Goal: Task Accomplishment & Management: Manage account settings

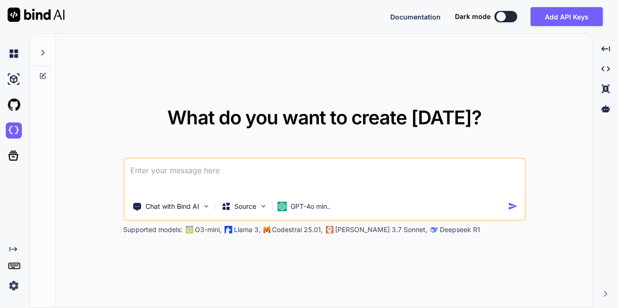
click at [10, 287] on img at bounding box center [14, 286] width 16 height 16
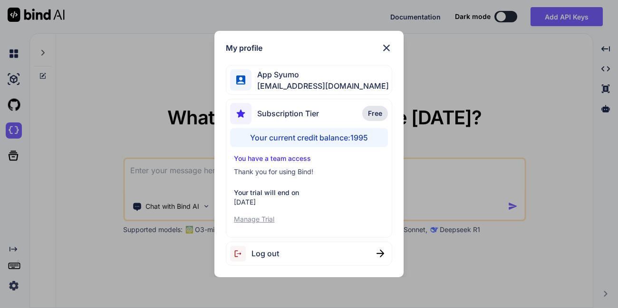
click at [386, 46] on img at bounding box center [386, 47] width 11 height 11
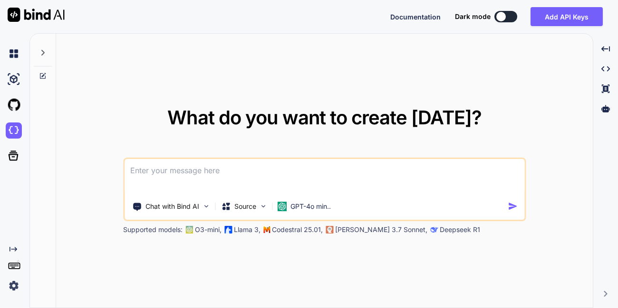
click at [19, 283] on img at bounding box center [14, 286] width 16 height 16
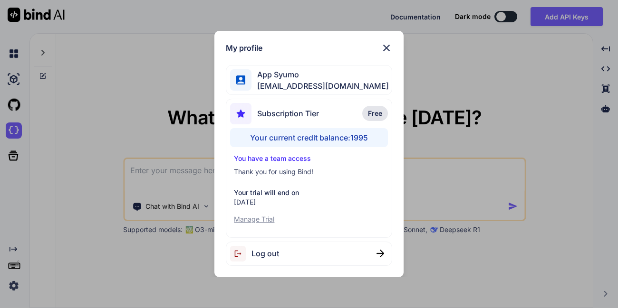
click at [334, 258] on div "Log out" at bounding box center [309, 254] width 166 height 24
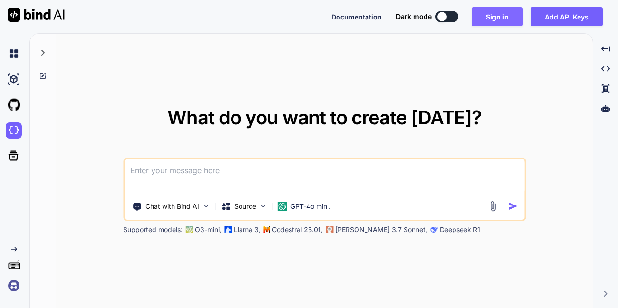
click at [502, 20] on button "Sign in" at bounding box center [496, 16] width 51 height 19
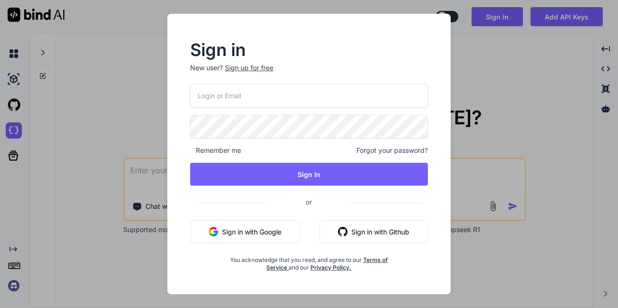
type input "app7@yopmail.com"
click at [286, 101] on input "app7@yopmail.com" at bounding box center [309, 95] width 238 height 23
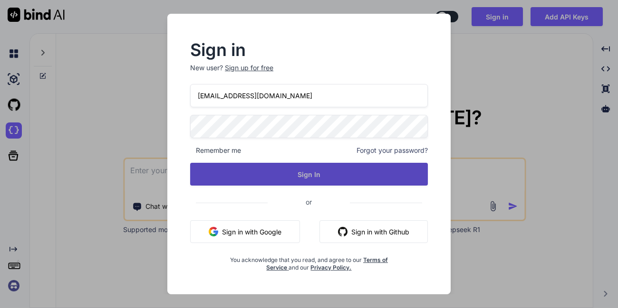
click at [213, 180] on button "Sign In" at bounding box center [309, 174] width 238 height 23
click at [250, 174] on button "Sign In" at bounding box center [309, 174] width 238 height 23
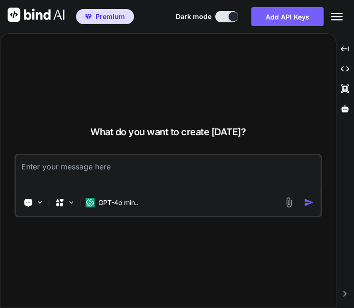
drag, startPoint x: 354, startPoint y: 115, endPoint x: 411, endPoint y: 114, distance: 57.0
click at [354, 114] on html "Premium Documentation Dark mode Add API Keys Created with Pixso. Created with P…" at bounding box center [177, 154] width 354 height 308
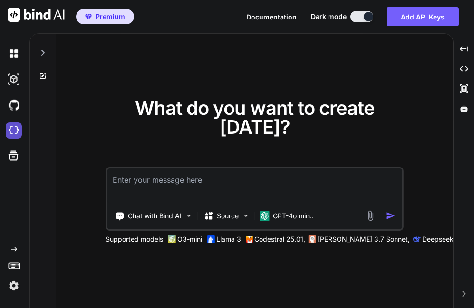
click at [14, 127] on img at bounding box center [14, 131] width 16 height 16
click at [13, 284] on img at bounding box center [14, 286] width 16 height 16
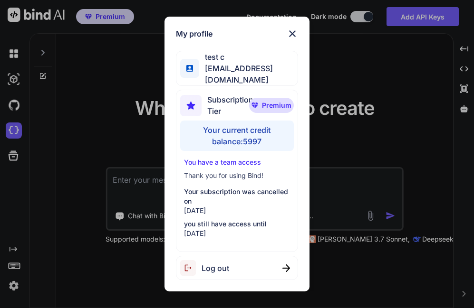
click at [248, 265] on div "Log out" at bounding box center [237, 268] width 122 height 24
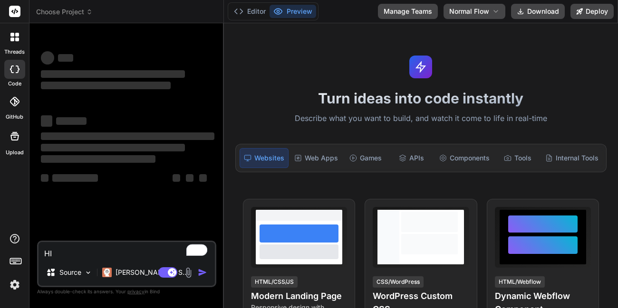
click at [404, 8] on button "Manage Teams" at bounding box center [408, 11] width 60 height 15
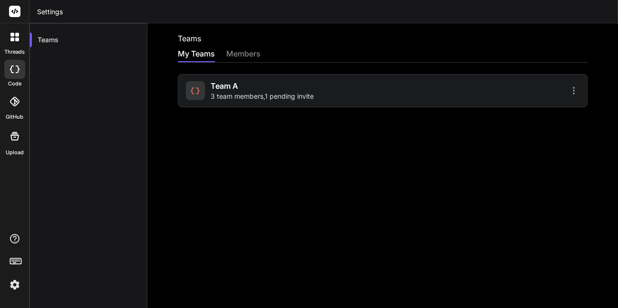
click at [256, 92] on span "3 team members , 1 pending invite" at bounding box center [262, 97] width 103 height 10
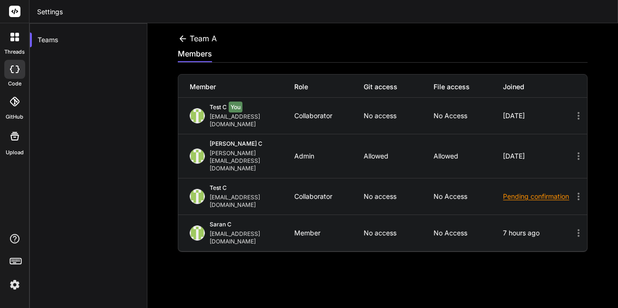
click at [7, 74] on div at bounding box center [14, 69] width 21 height 19
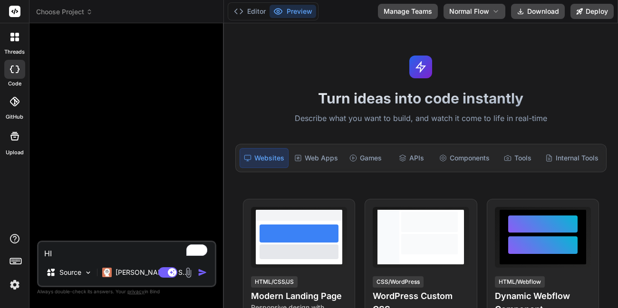
click at [201, 273] on img "button" at bounding box center [203, 273] width 10 height 10
type textarea "x"
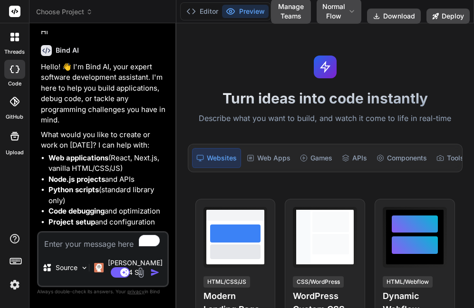
type textarea "x"
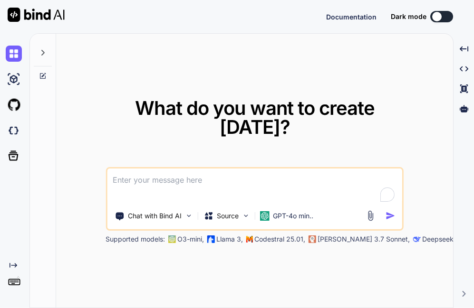
type textarea "x"
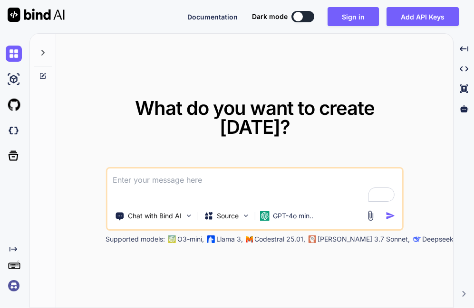
click at [18, 281] on img at bounding box center [14, 286] width 16 height 16
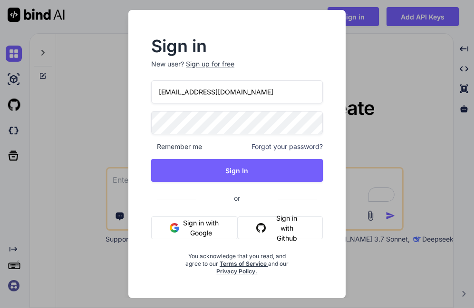
click at [172, 95] on input "app7@yopmail.com" at bounding box center [237, 91] width 172 height 23
type input "app5@yopmail.com"
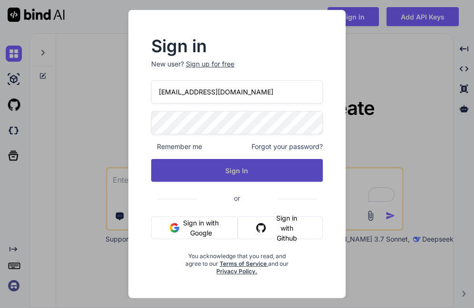
click at [236, 173] on button "Sign In" at bounding box center [237, 170] width 172 height 23
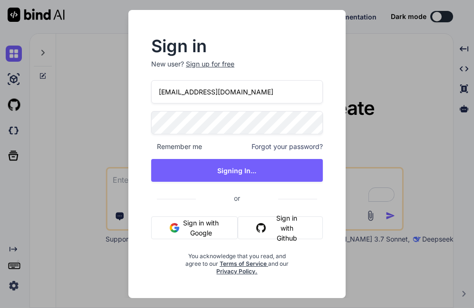
type textarea "x"
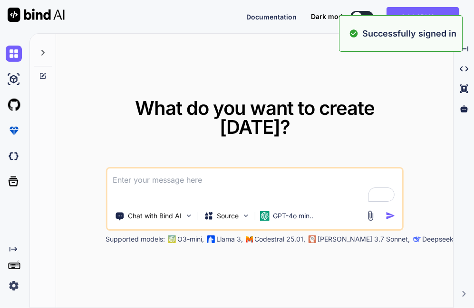
click at [473, 111] on div "What do you want to create today? Chat with Bind AI Source GPT-4o min.. Support…" at bounding box center [251, 170] width 444 height 275
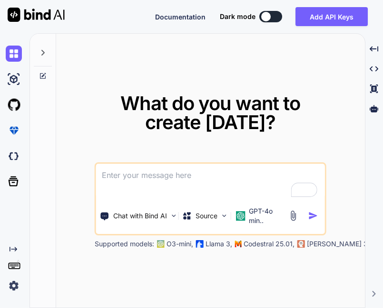
click at [6, 285] on img at bounding box center [14, 286] width 16 height 16
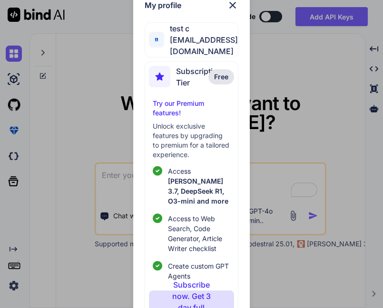
click at [231, 9] on img at bounding box center [232, 5] width 11 height 11
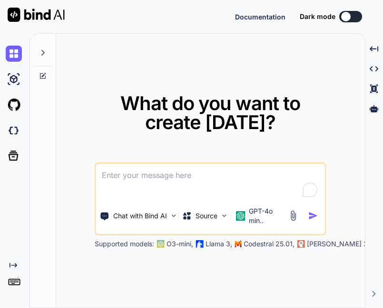
type textarea "x"
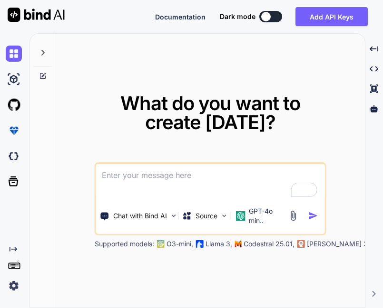
click at [9, 282] on img at bounding box center [14, 286] width 16 height 16
type textarea "x"
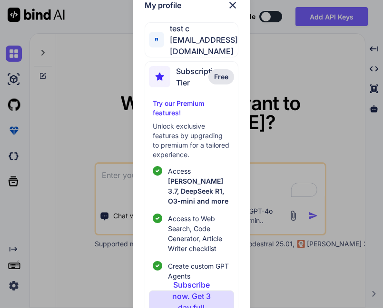
click at [231, 5] on img at bounding box center [232, 5] width 11 height 11
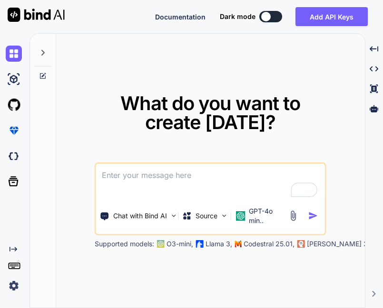
type textarea "x"
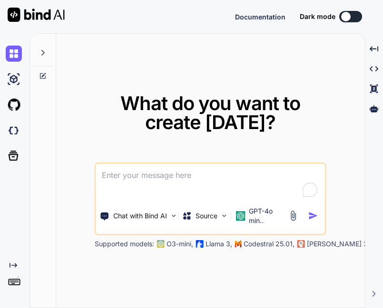
type textarea "x"
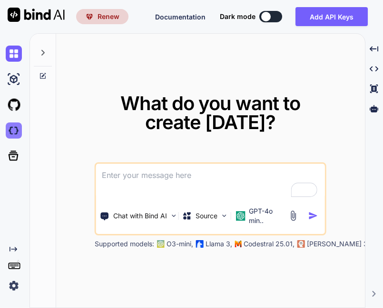
click at [11, 130] on img at bounding box center [14, 131] width 16 height 16
click at [11, 283] on img at bounding box center [14, 286] width 16 height 16
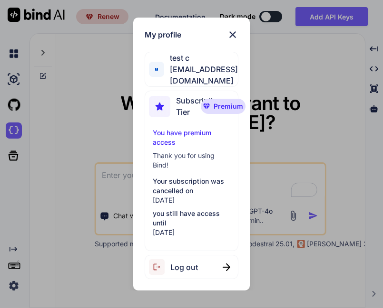
click at [192, 265] on span "Log out" at bounding box center [184, 267] width 28 height 11
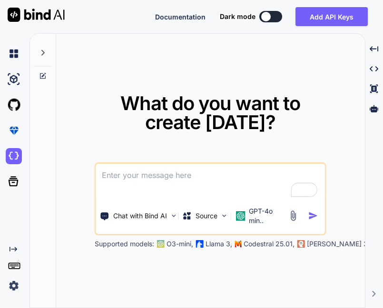
type textarea "x"
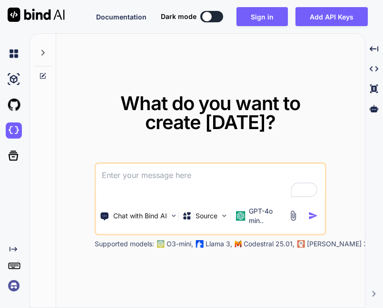
click at [10, 289] on img at bounding box center [14, 286] width 16 height 16
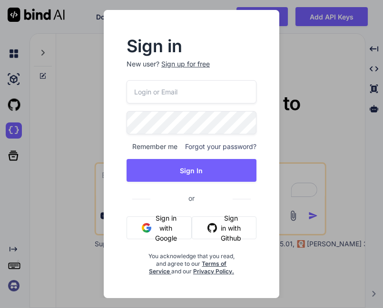
type input "[EMAIL_ADDRESS][DOMAIN_NAME]"
click at [151, 90] on input "[EMAIL_ADDRESS][DOMAIN_NAME]" at bounding box center [191, 91] width 130 height 23
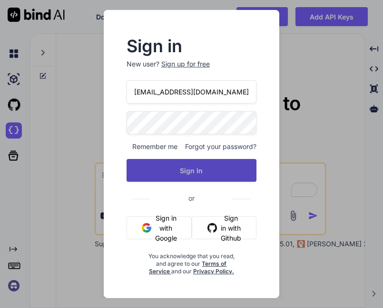
click at [144, 164] on button "Sign In" at bounding box center [191, 170] width 130 height 23
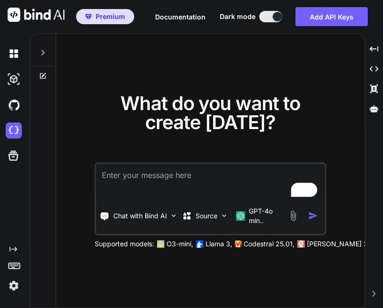
type textarea "x"
click at [12, 131] on img at bounding box center [14, 131] width 16 height 16
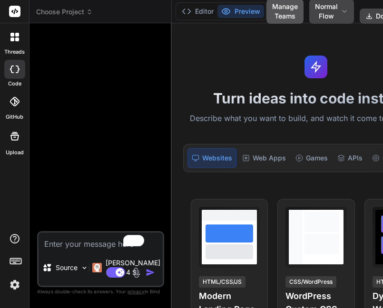
click at [266, 9] on button "Manage Teams" at bounding box center [284, 11] width 37 height 25
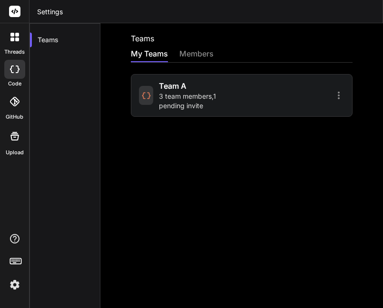
click at [165, 106] on span "3 team members , 1 pending invite" at bounding box center [198, 101] width 79 height 19
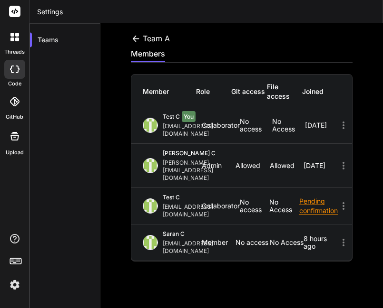
click at [14, 67] on icon at bounding box center [15, 70] width 10 height 8
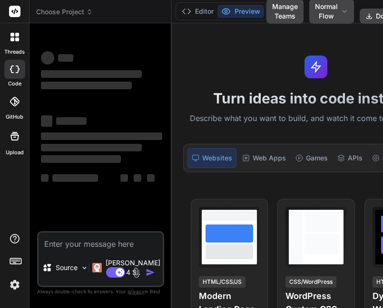
type textarea "x"
type textarea "H"
type textarea "x"
type textarea "Hi"
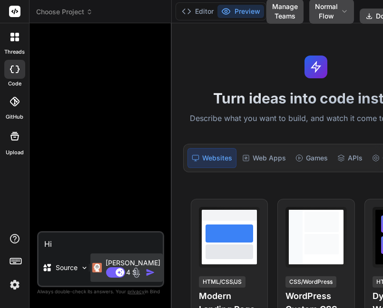
type textarea "x"
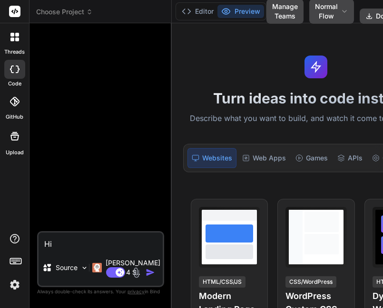
type textarea "Hi"
click at [145, 268] on img "button" at bounding box center [150, 273] width 10 height 10
type textarea "x"
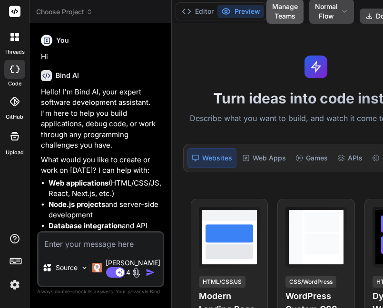
click at [266, 21] on button "Manage Teams" at bounding box center [284, 11] width 37 height 25
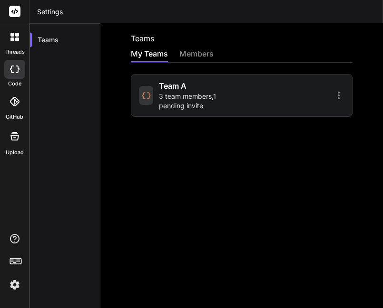
click at [218, 85] on div "team a 3 team members , 1 pending invite" at bounding box center [198, 95] width 79 height 30
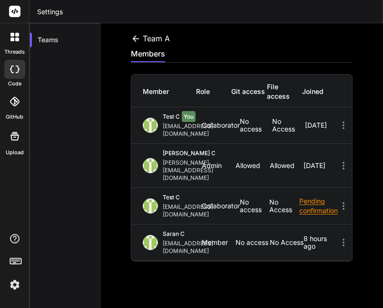
click at [9, 63] on div at bounding box center [14, 69] width 21 height 19
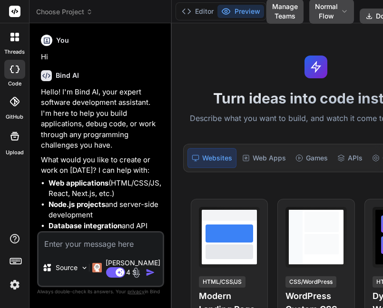
type textarea "x"
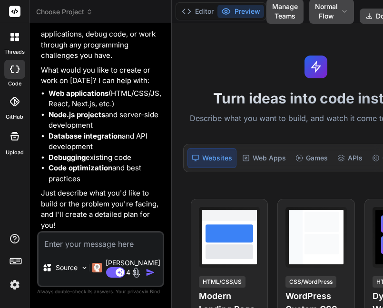
scroll to position [109, 0]
